Goal: Communication & Community: Participate in discussion

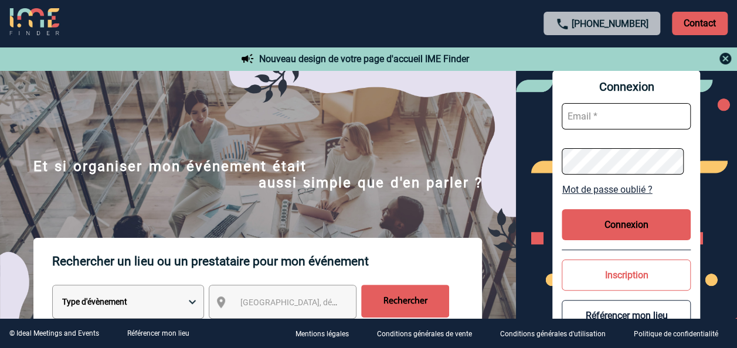
click at [595, 113] on input "text" at bounding box center [625, 116] width 129 height 26
type input "sabah.nauge@novartis.com"
click at [617, 215] on button "Connexion" at bounding box center [625, 224] width 129 height 31
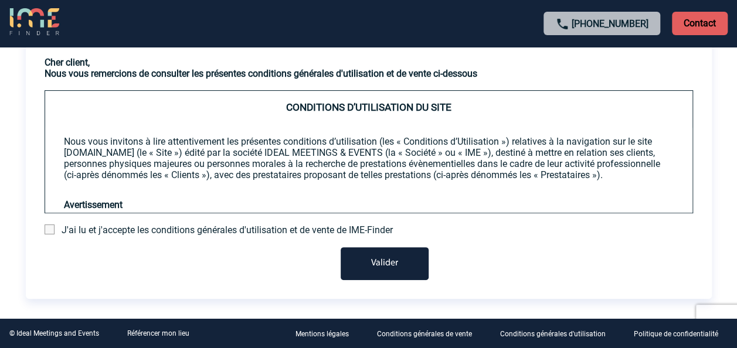
scroll to position [100, 0]
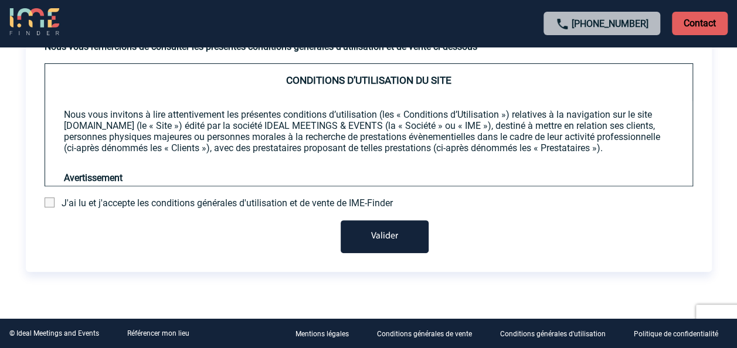
click at [36, 197] on div "Cher client, Nous vous remercions de consulter les présentes conditions général…" at bounding box center [369, 141] width 686 height 223
click at [45, 199] on span at bounding box center [50, 203] width 10 height 10
click at [0, 0] on input "checkbox" at bounding box center [0, 0] width 0 height 0
click at [363, 234] on button "Valider" at bounding box center [385, 236] width 88 height 33
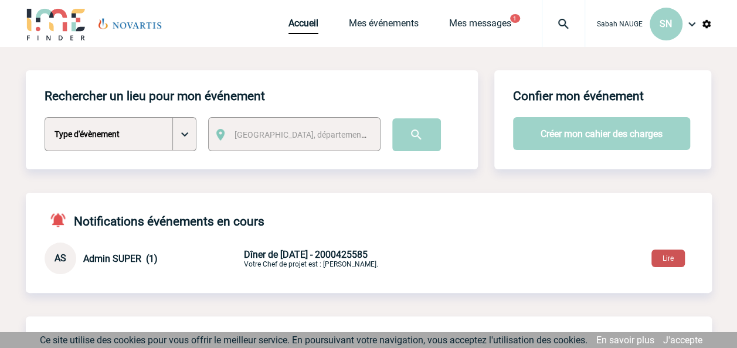
click at [666, 263] on button "Lire" at bounding box center [667, 259] width 33 height 18
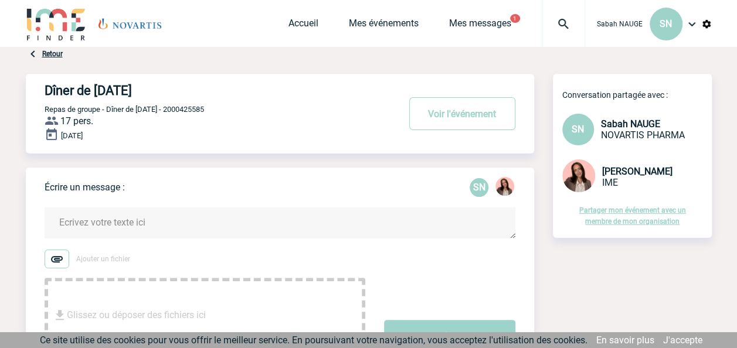
click at [186, 220] on textarea at bounding box center [280, 222] width 471 height 31
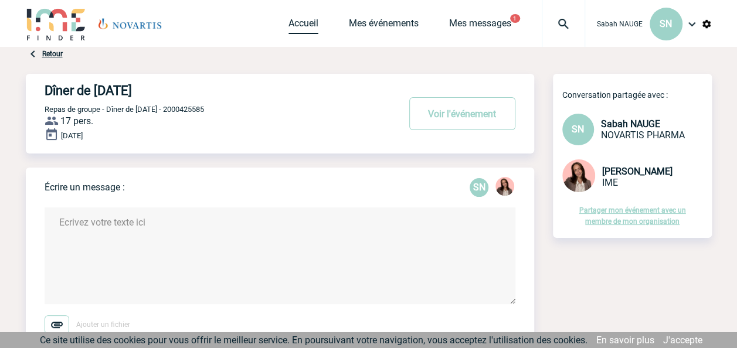
click at [308, 20] on link "Accueil" at bounding box center [303, 26] width 30 height 16
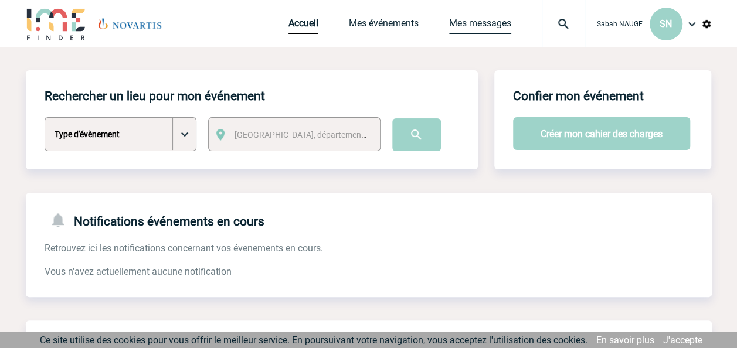
click at [471, 25] on link "Mes messages" at bounding box center [480, 26] width 62 height 16
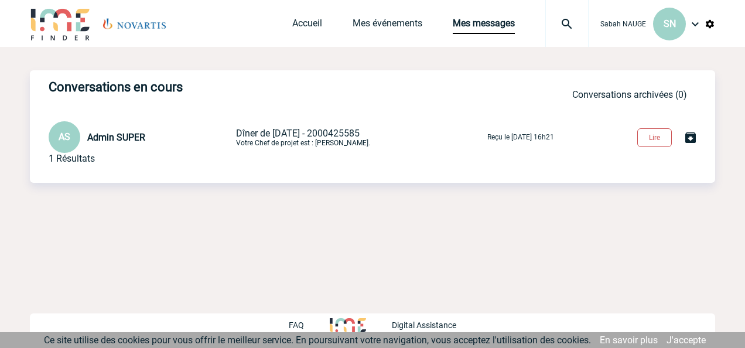
click at [653, 142] on button "Lire" at bounding box center [655, 137] width 35 height 19
